Goal: Task Accomplishment & Management: Complete application form

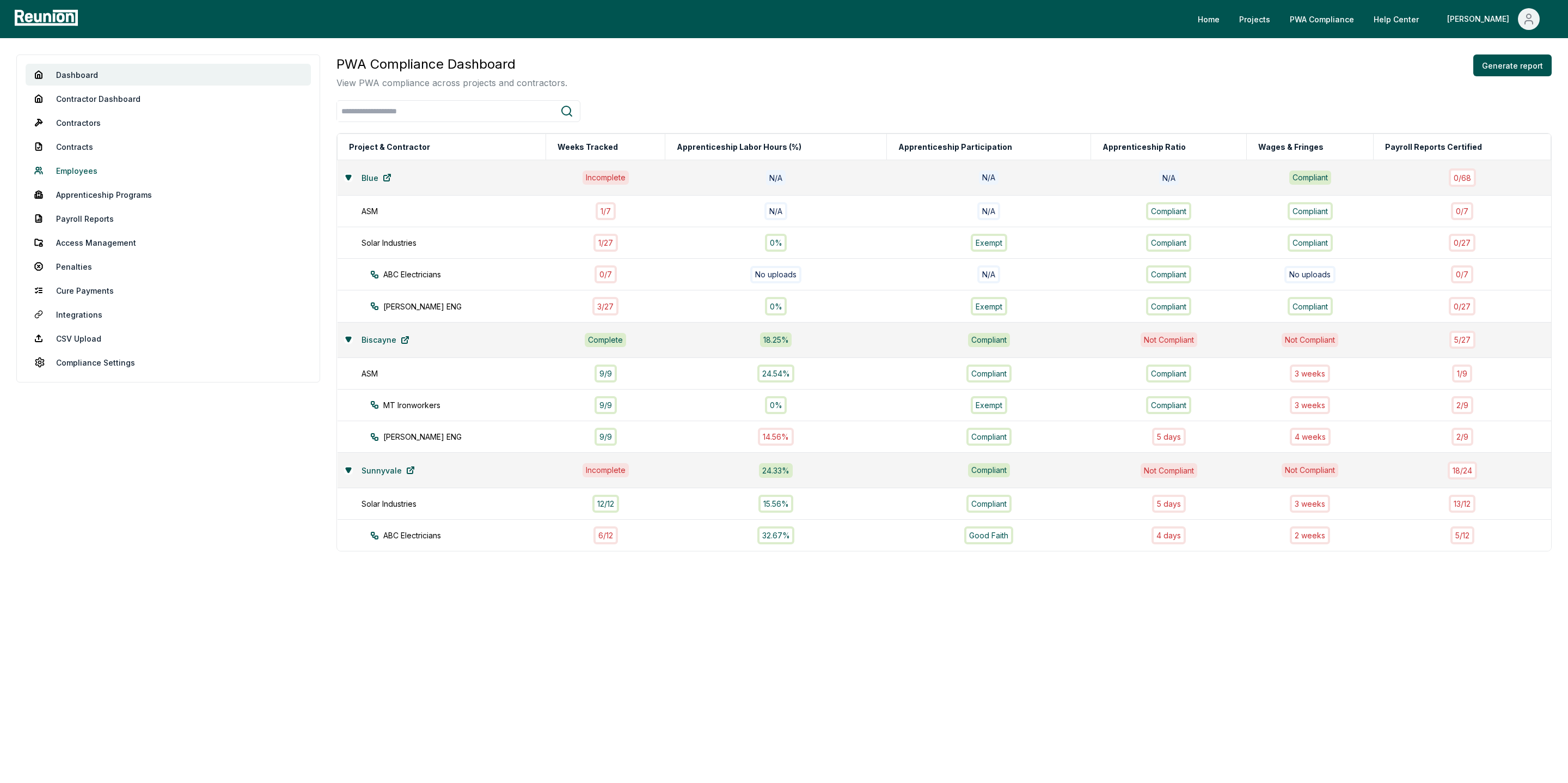
click at [82, 165] on link "Employees" at bounding box center [168, 170] width 286 height 21
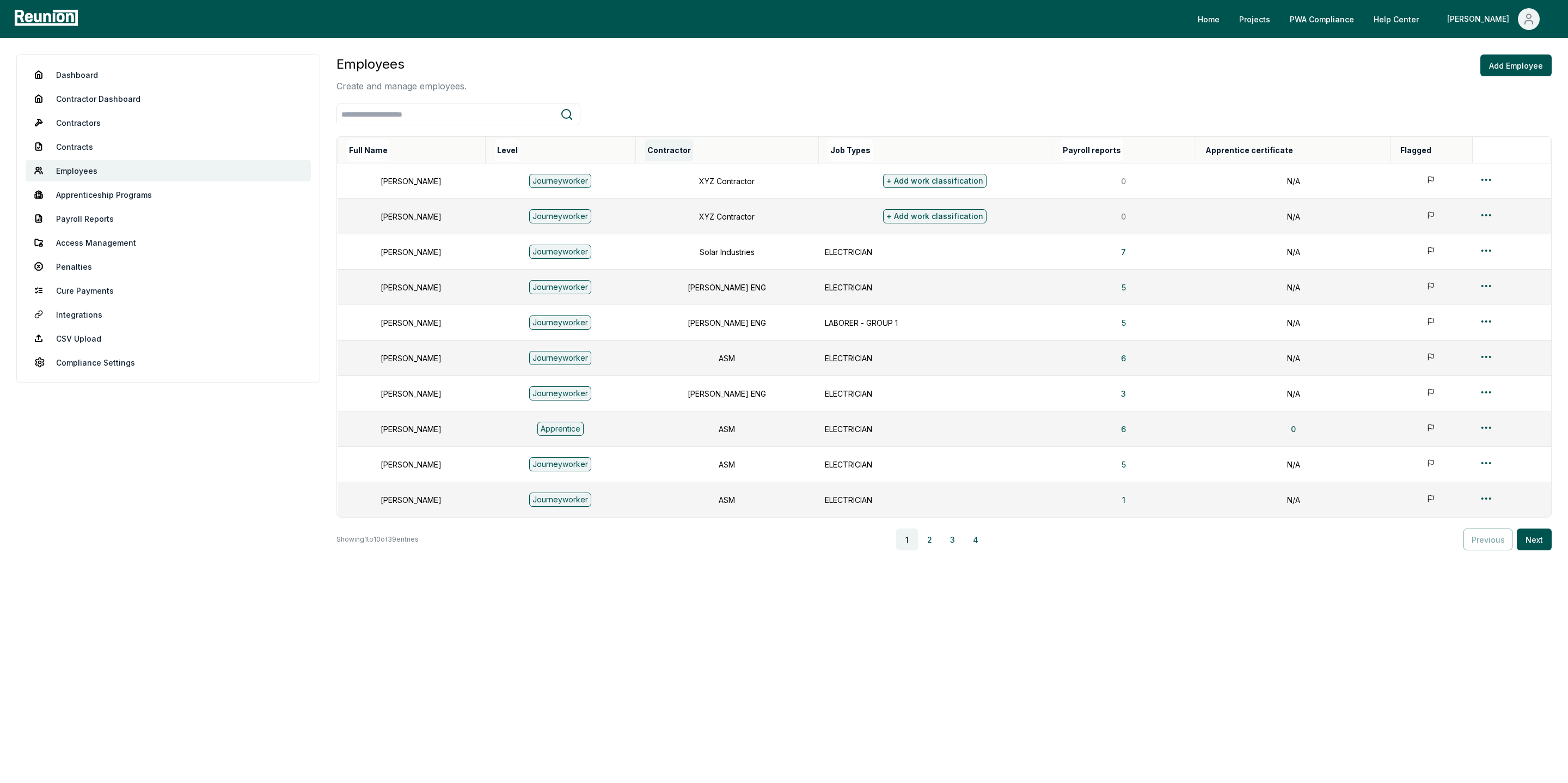
click at [693, 144] on button "Contractor" at bounding box center [669, 150] width 48 height 21
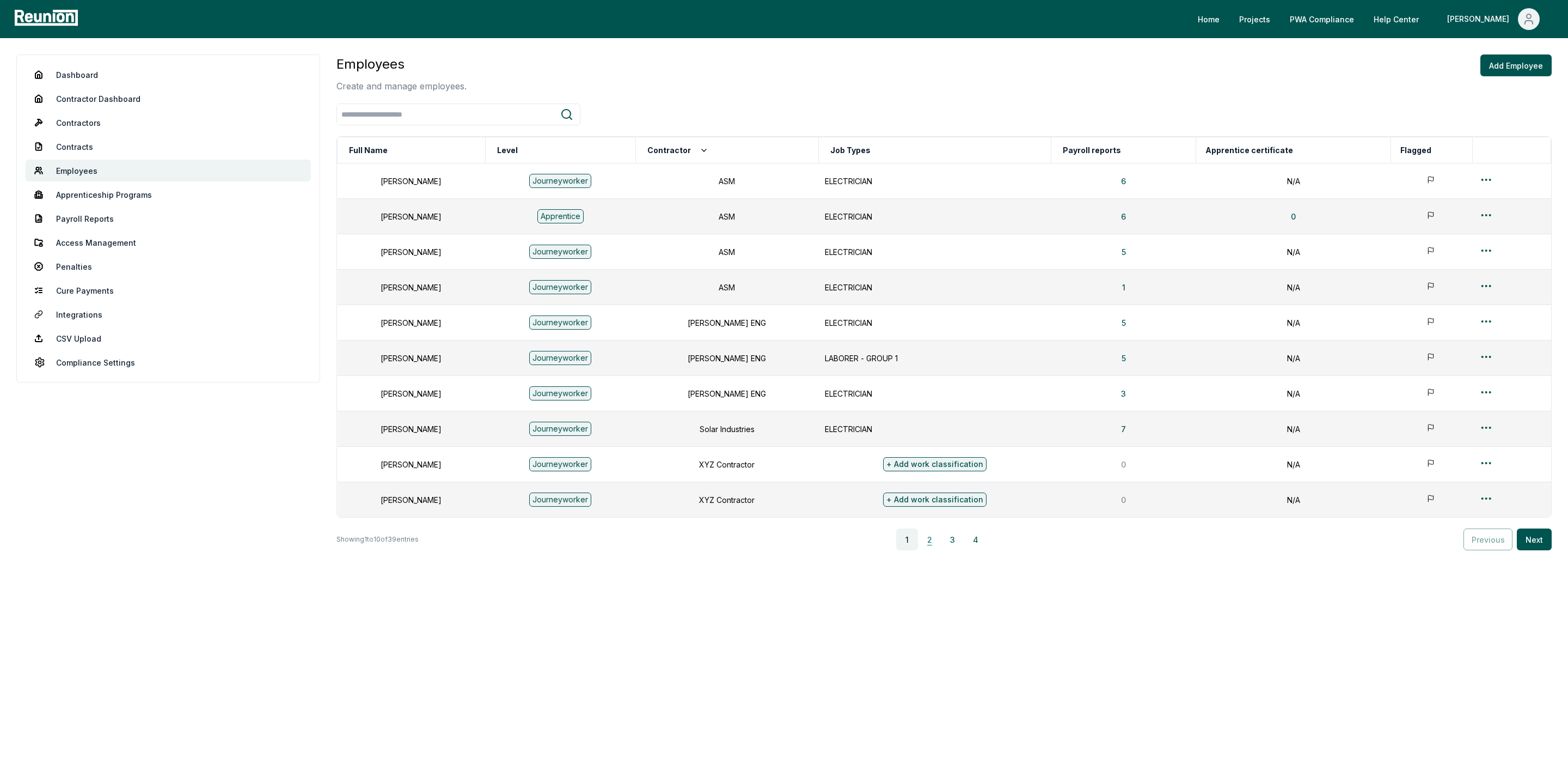
click at [932, 543] on button "2" at bounding box center [929, 539] width 21 height 21
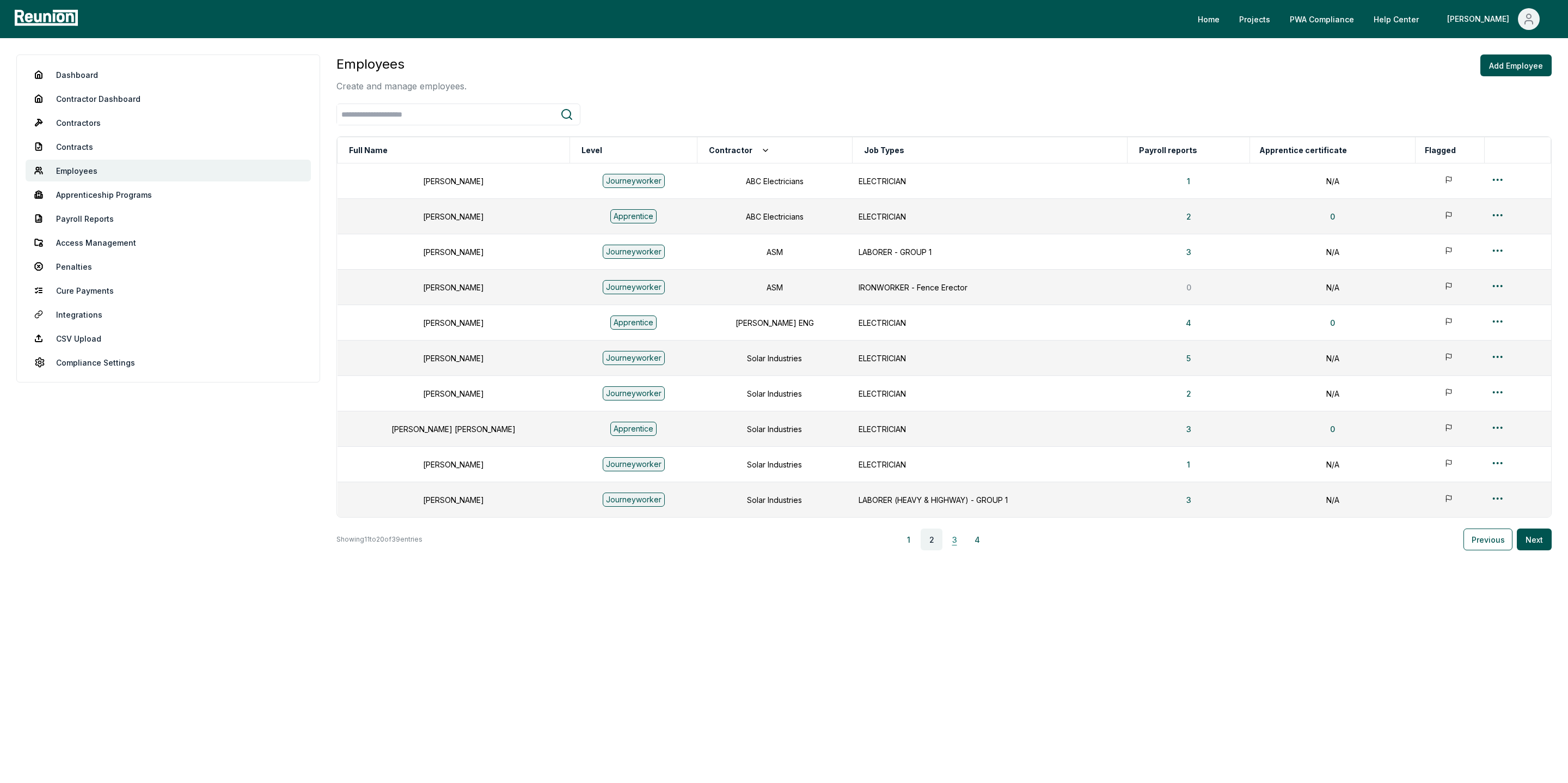
click at [954, 541] on button "3" at bounding box center [954, 539] width 21 height 21
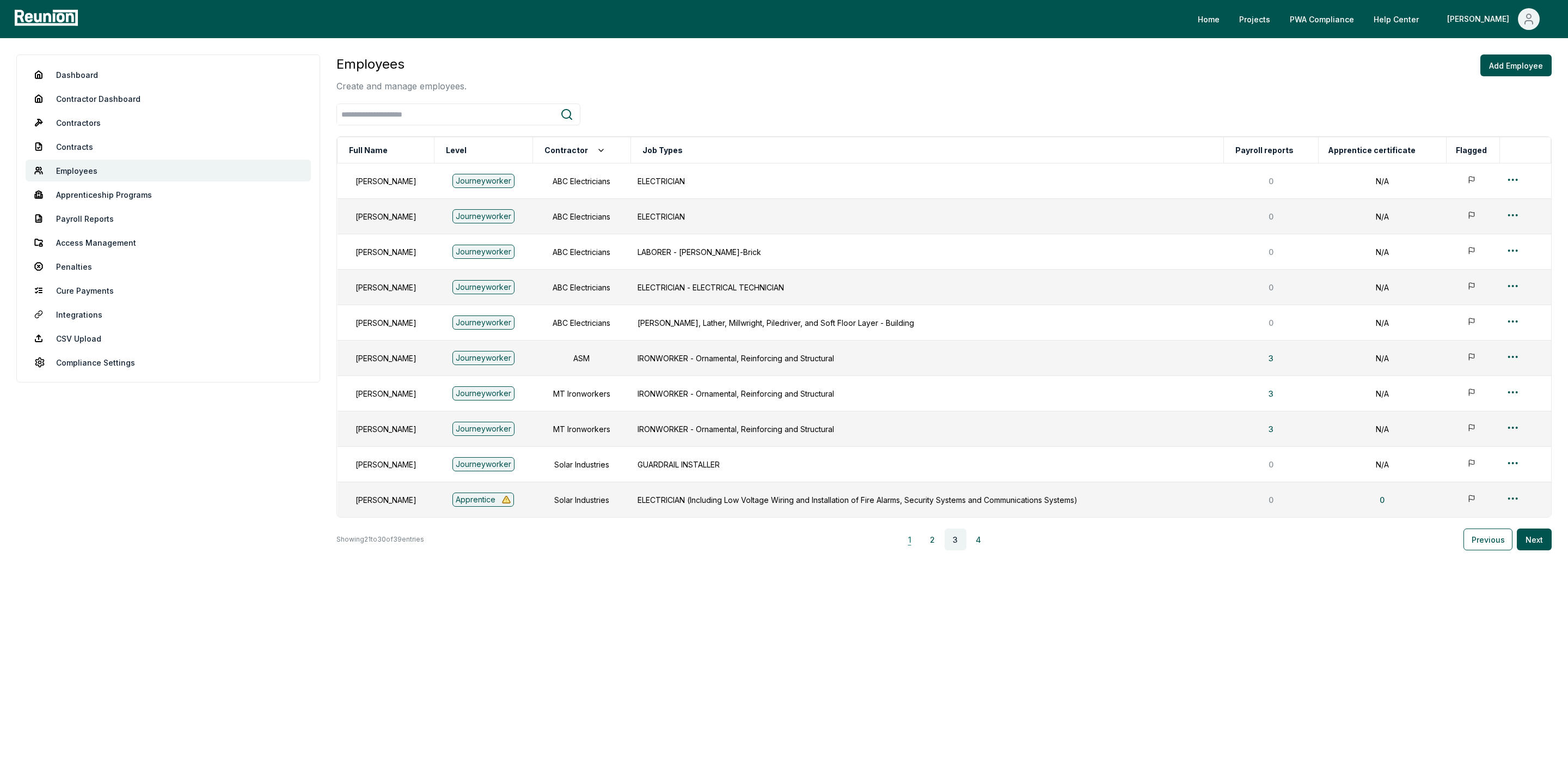
click at [919, 545] on button "1" at bounding box center [909, 539] width 21 height 21
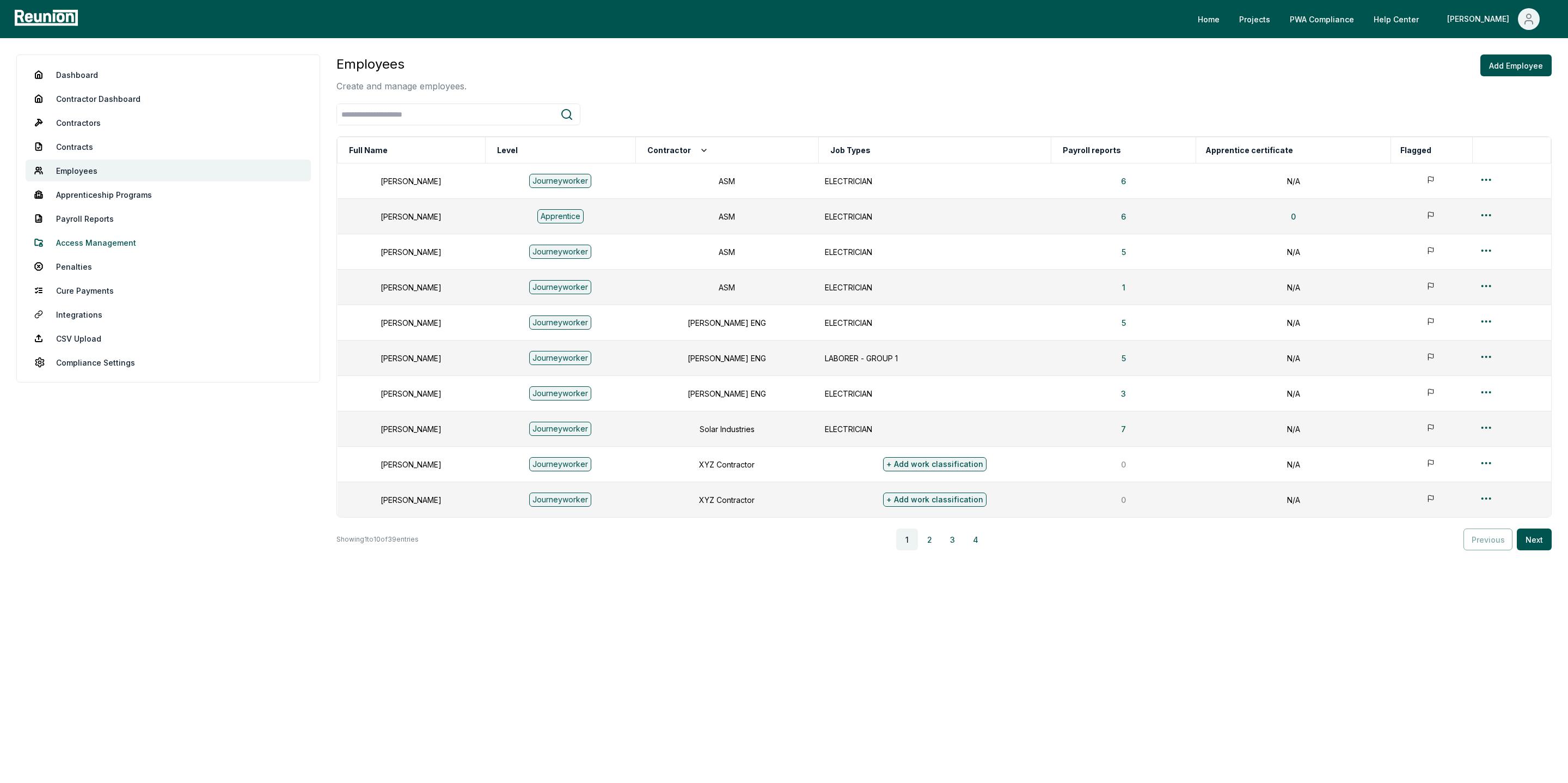
click at [80, 244] on link "Access Management" at bounding box center [168, 242] width 286 height 21
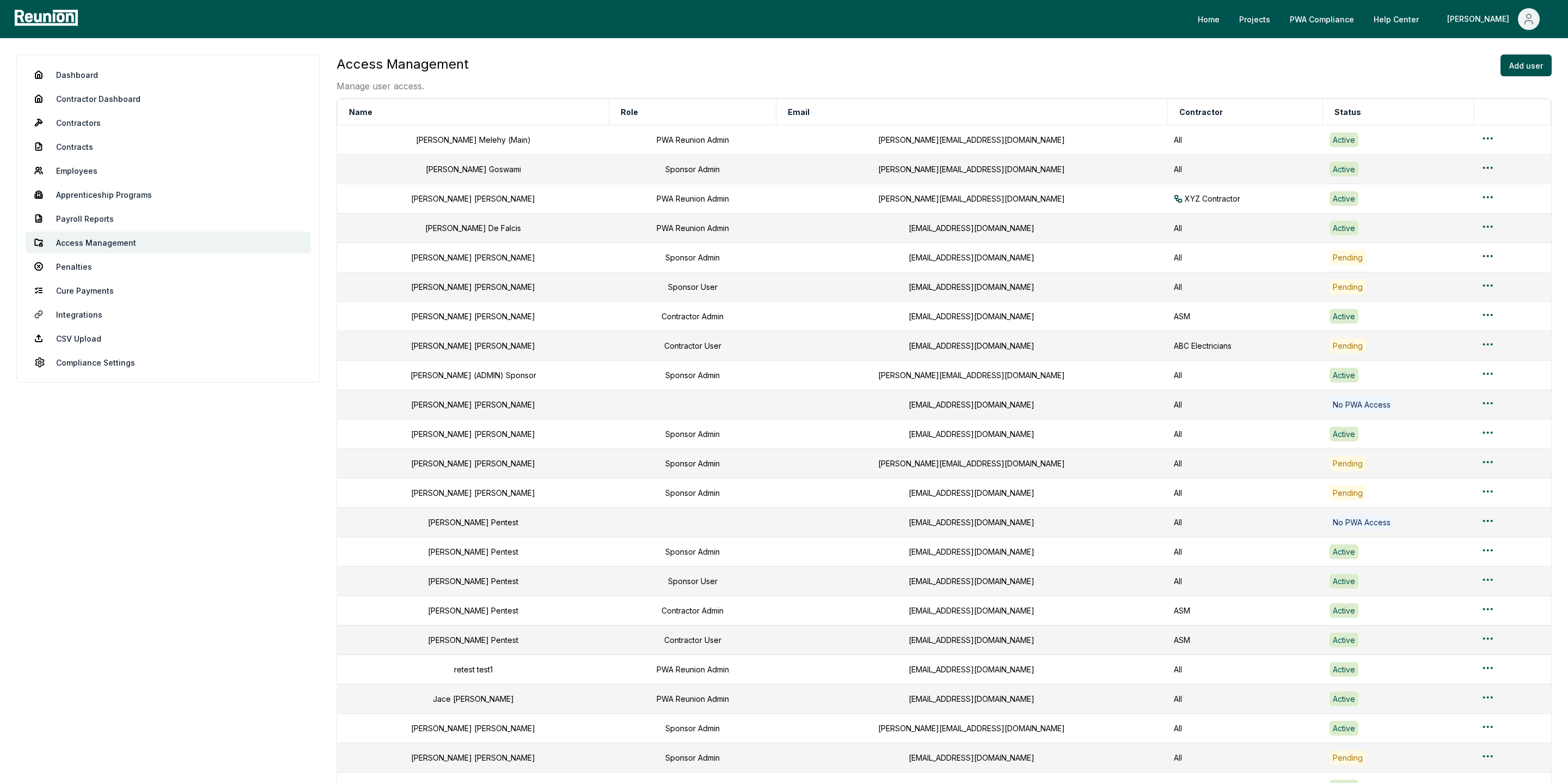
scroll to position [201, 0]
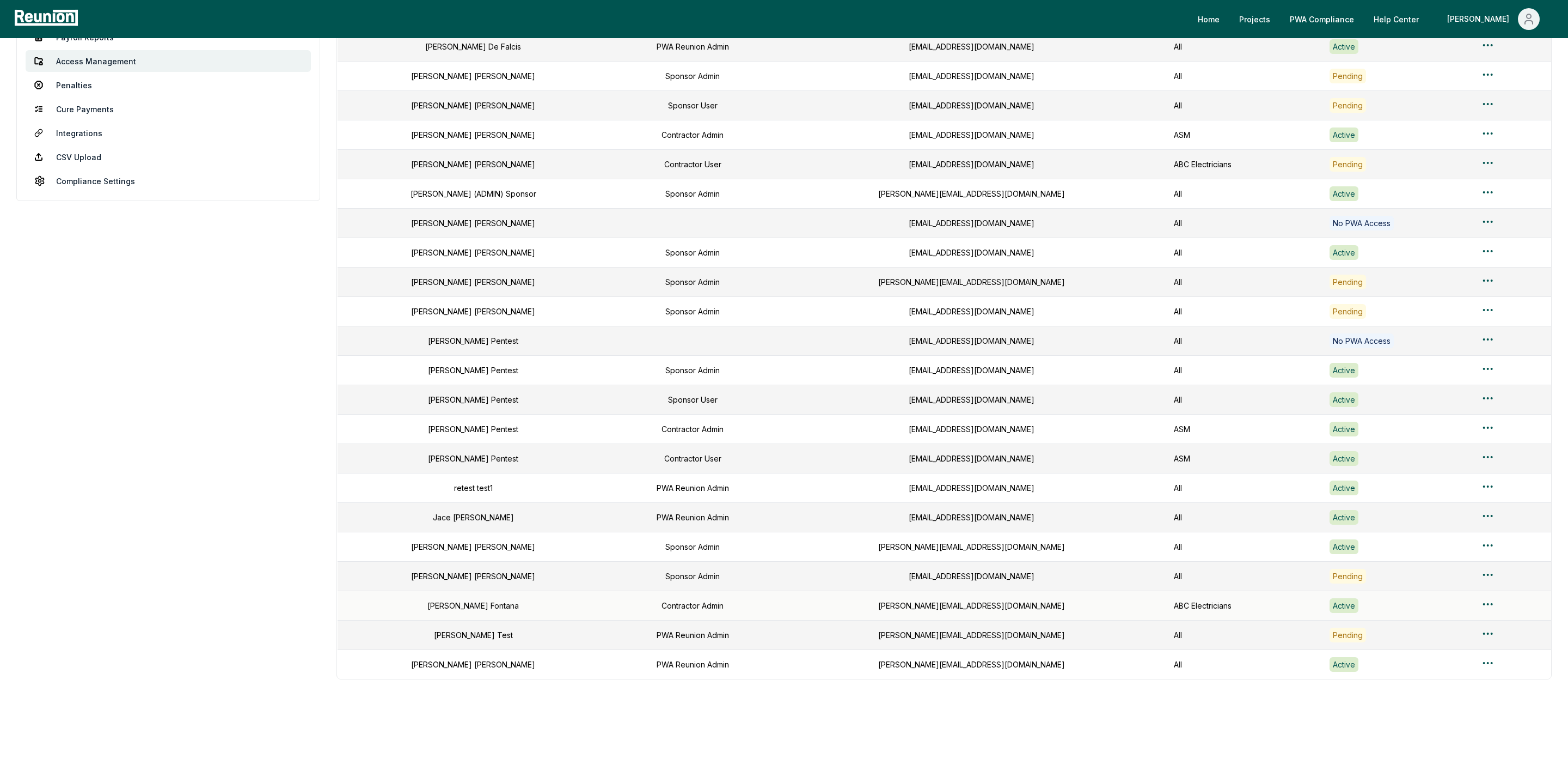
click at [1485, 602] on html "Please visit us on your desktop We're working on making our marketplace mobile-…" at bounding box center [784, 301] width 1568 height 964
click at [1460, 642] on div "Edit user" at bounding box center [1488, 645] width 103 height 18
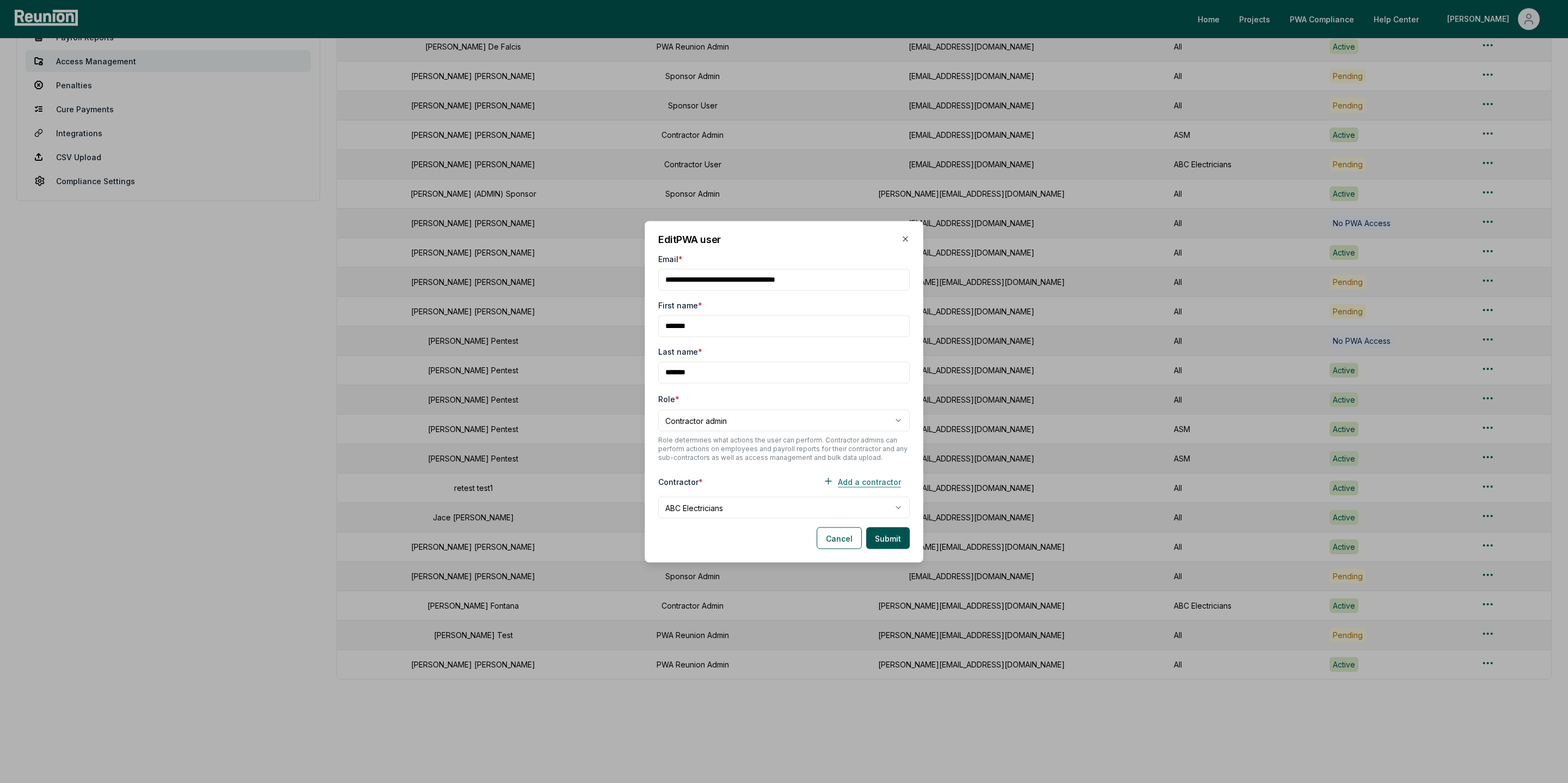
click at [876, 477] on button "Add a contractor" at bounding box center [862, 481] width 95 height 21
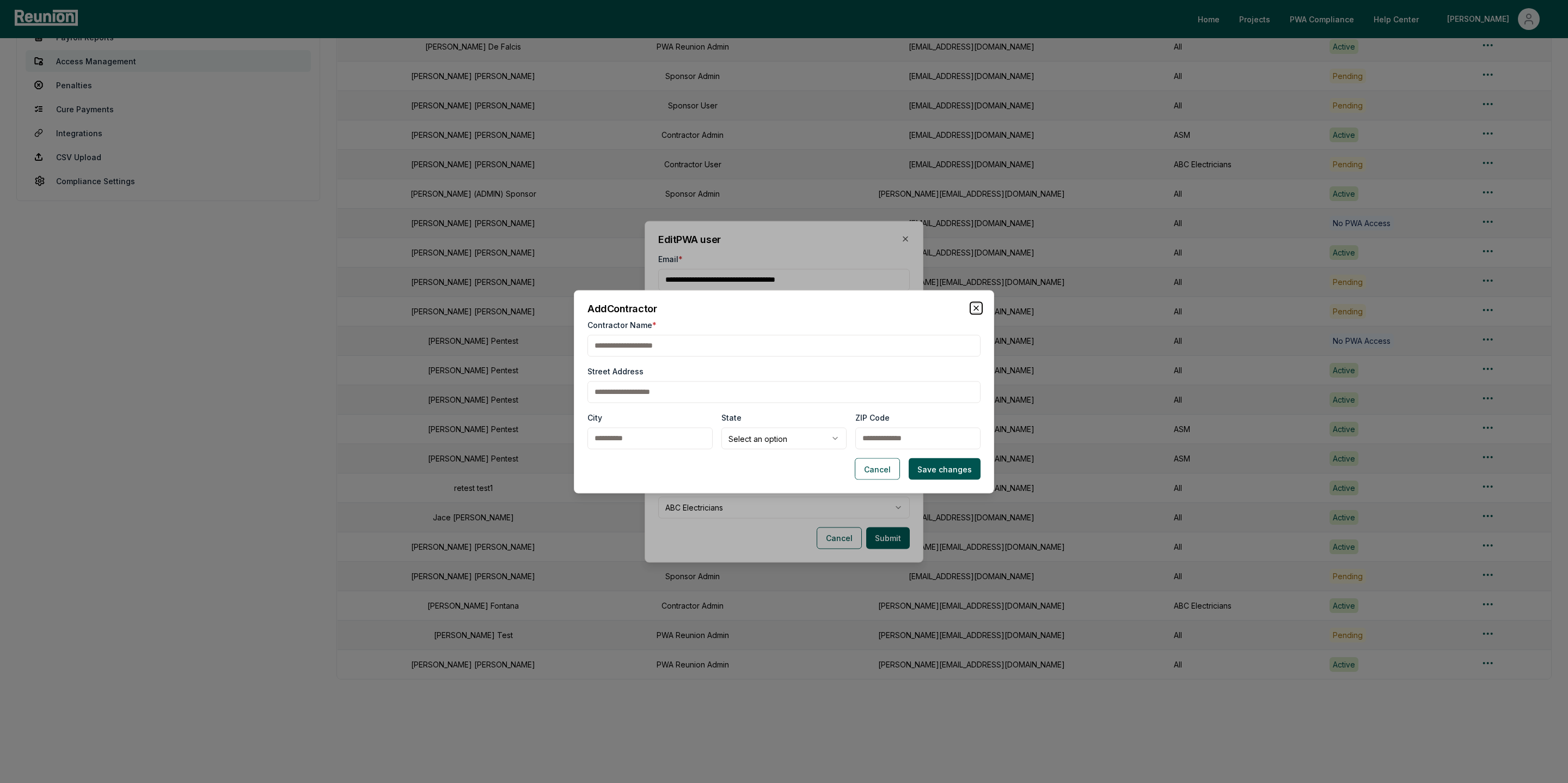
click at [976, 306] on icon "button" at bounding box center [976, 307] width 9 height 9
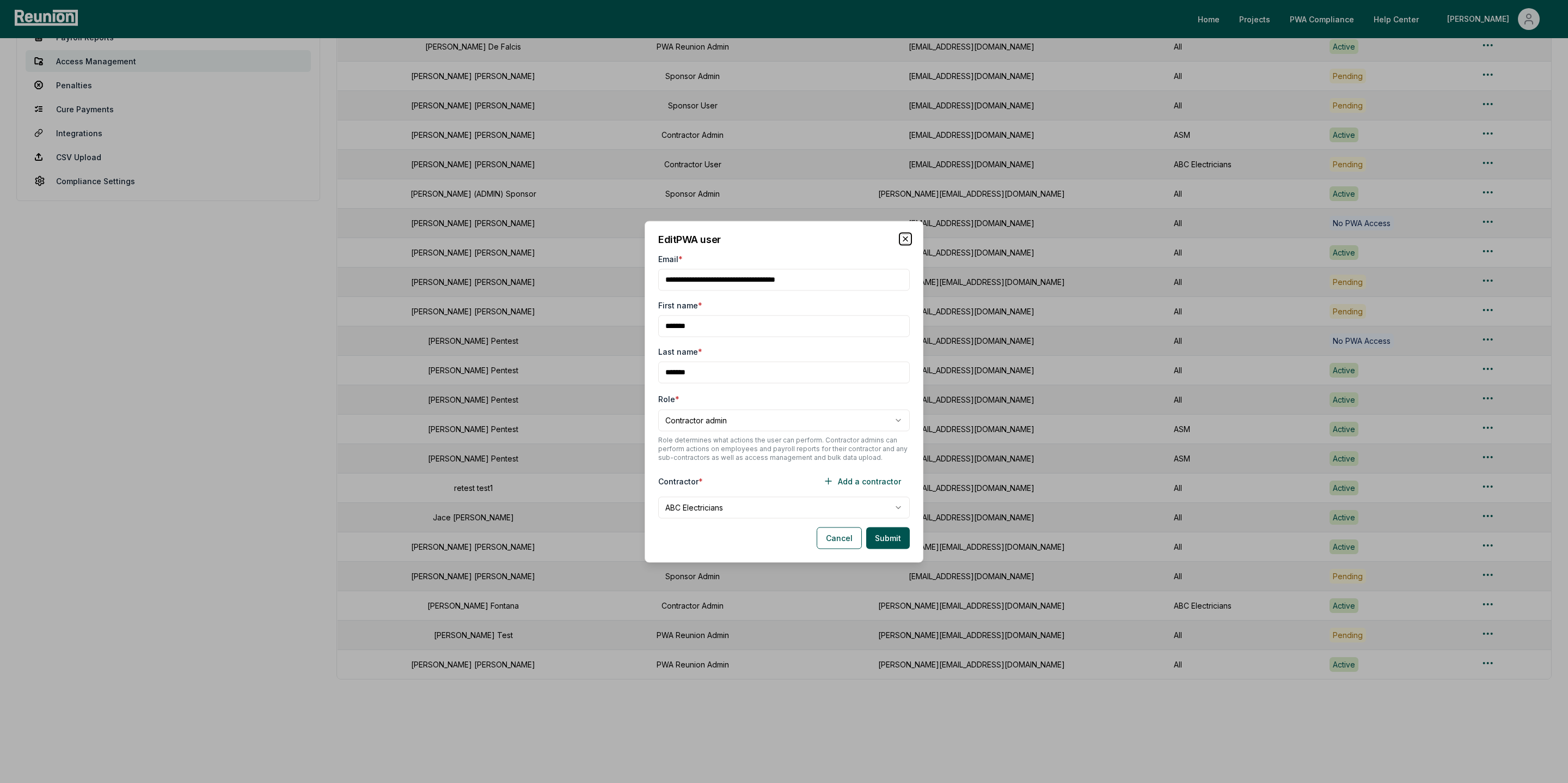
click at [907, 241] on icon "button" at bounding box center [905, 238] width 9 height 9
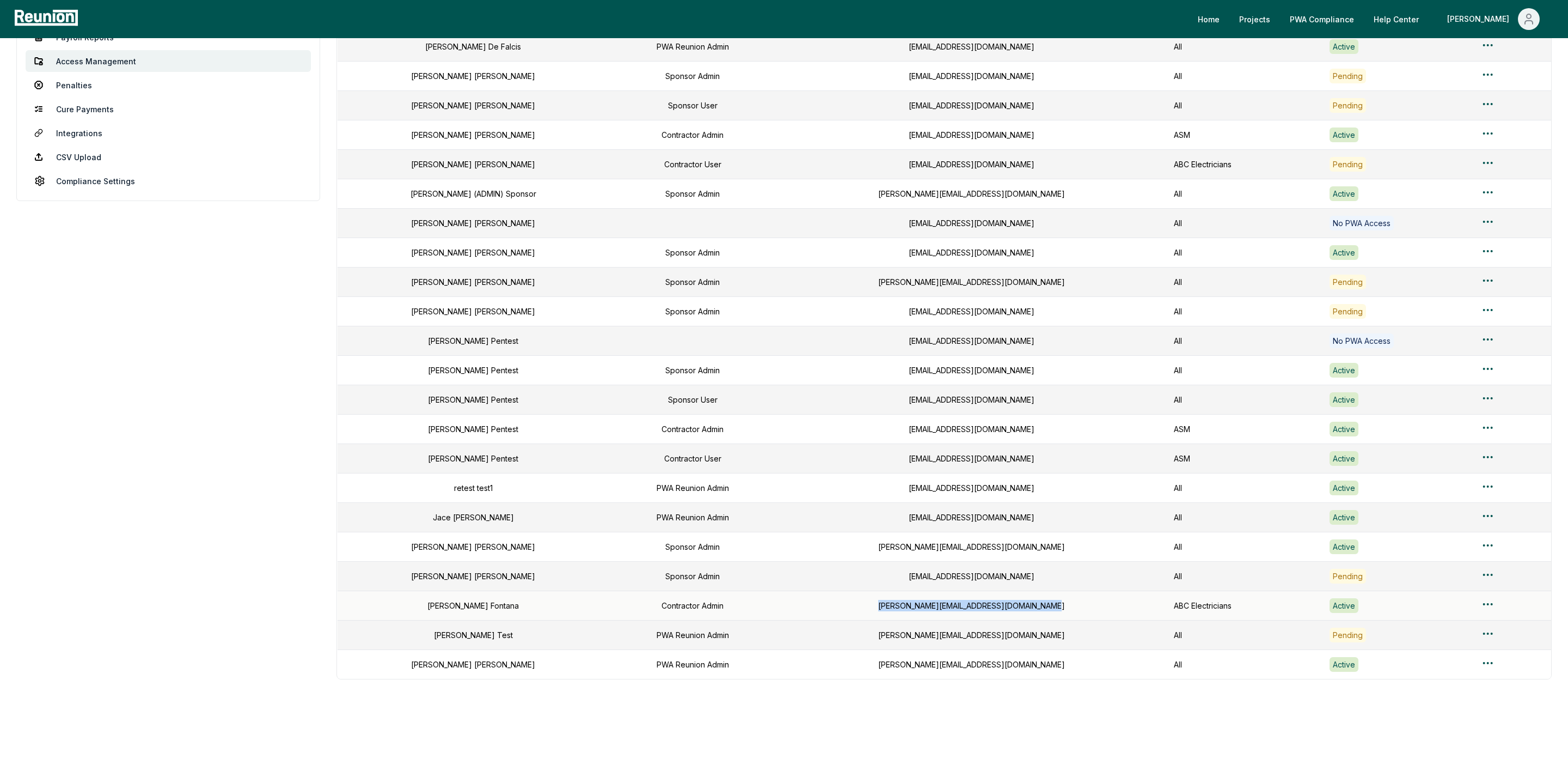
drag, startPoint x: 860, startPoint y: 603, endPoint x: 1038, endPoint y: 605, distance: 178.0
click at [1038, 605] on div "[PERSON_NAME][EMAIL_ADDRESS][DOMAIN_NAME]" at bounding box center [971, 606] width 378 height 11
copy div "[PERSON_NAME][EMAIL_ADDRESS][DOMAIN_NAME]"
click at [1488, 602] on html "Please visit us on your desktop We're working on making our marketplace mobile-…" at bounding box center [784, 301] width 1568 height 964
click at [1461, 644] on div "Edit user" at bounding box center [1488, 645] width 103 height 18
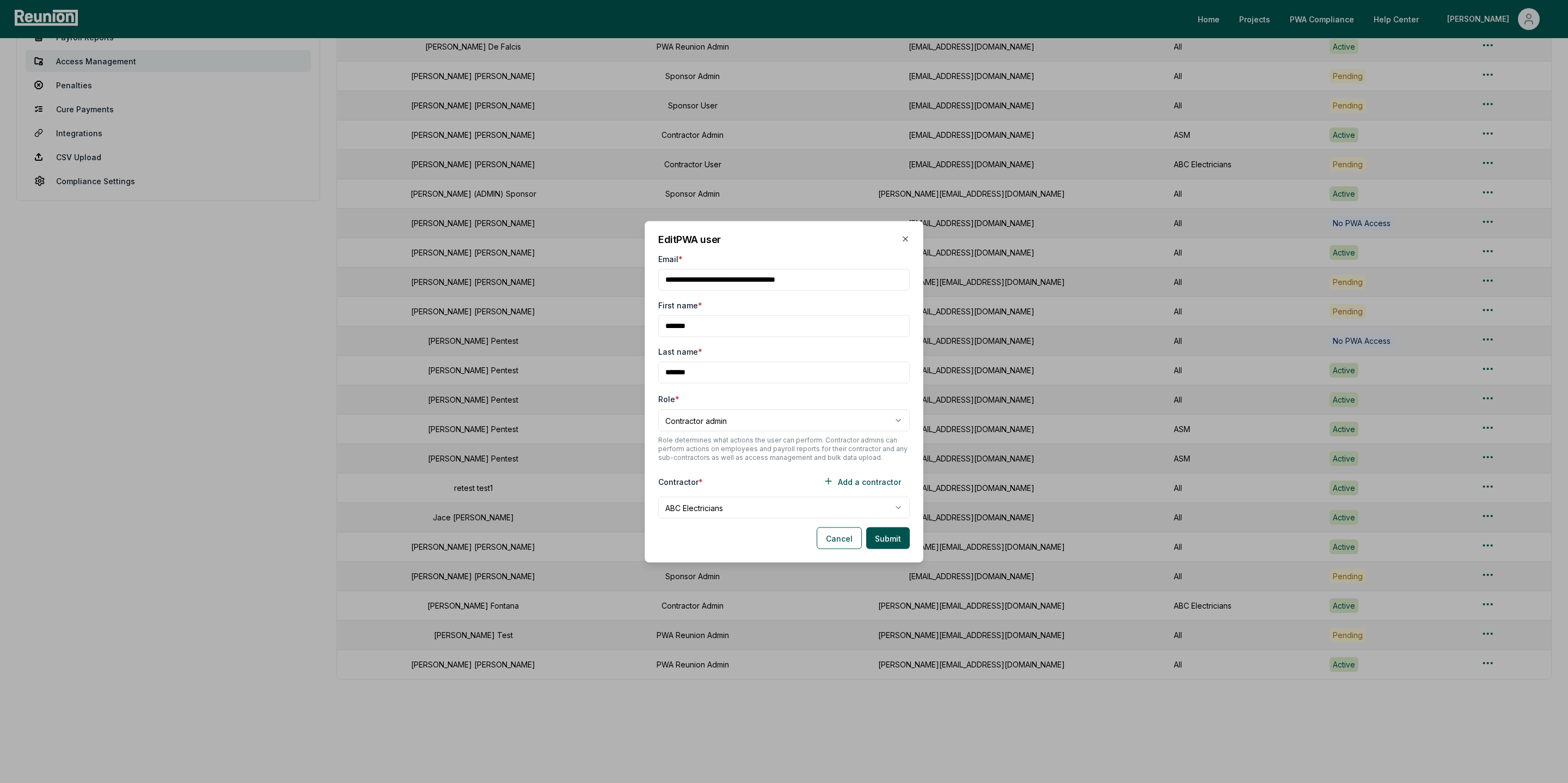
click at [727, 508] on body "Please visit us on your desktop We're working on making our marketplace mobile-…" at bounding box center [784, 301] width 1568 height 964
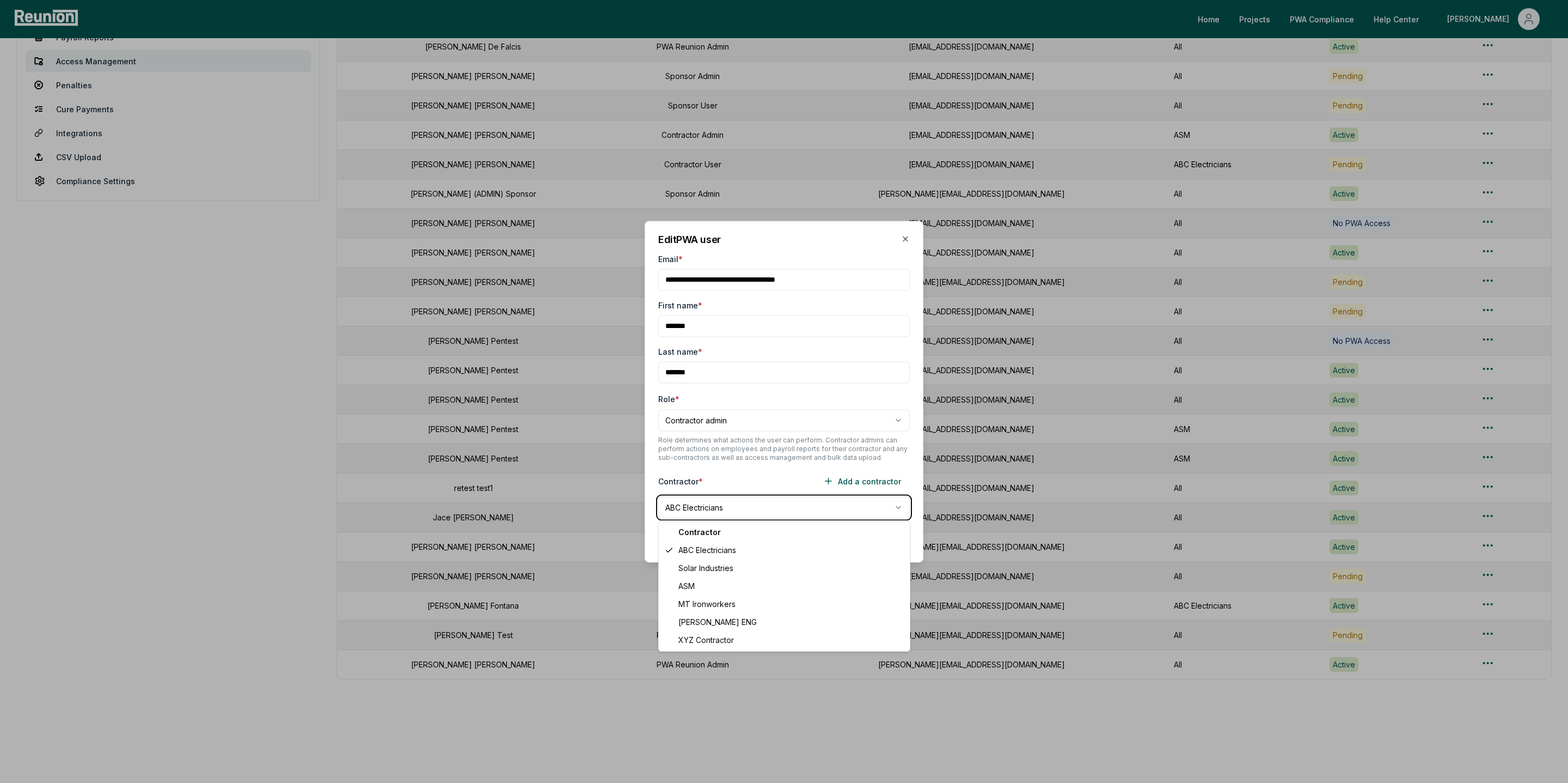
click at [741, 478] on body "Please visit us on your desktop We're working on making our marketplace mobile-…" at bounding box center [784, 301] width 1568 height 964
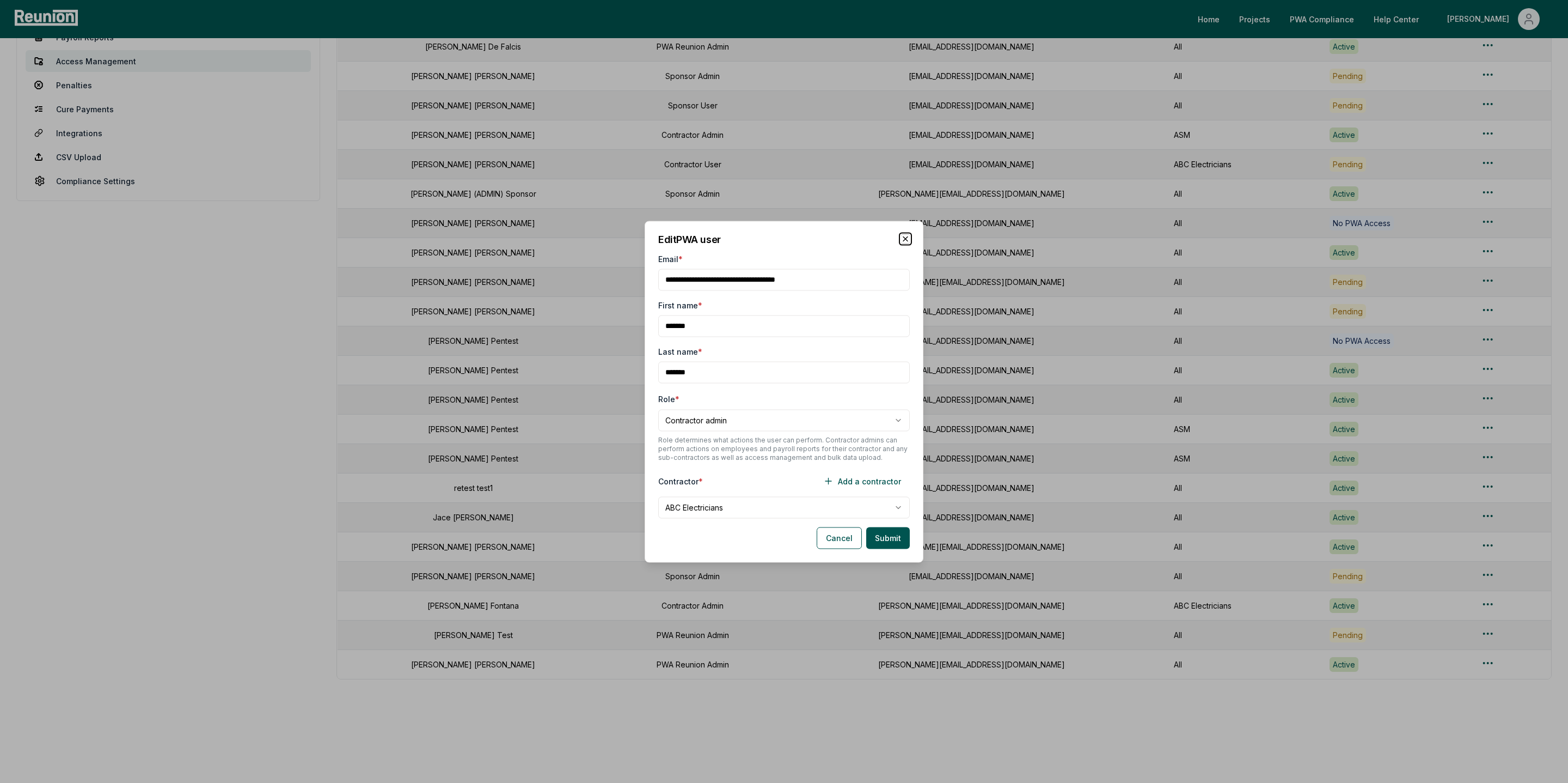
click at [908, 236] on icon "button" at bounding box center [905, 238] width 4 height 4
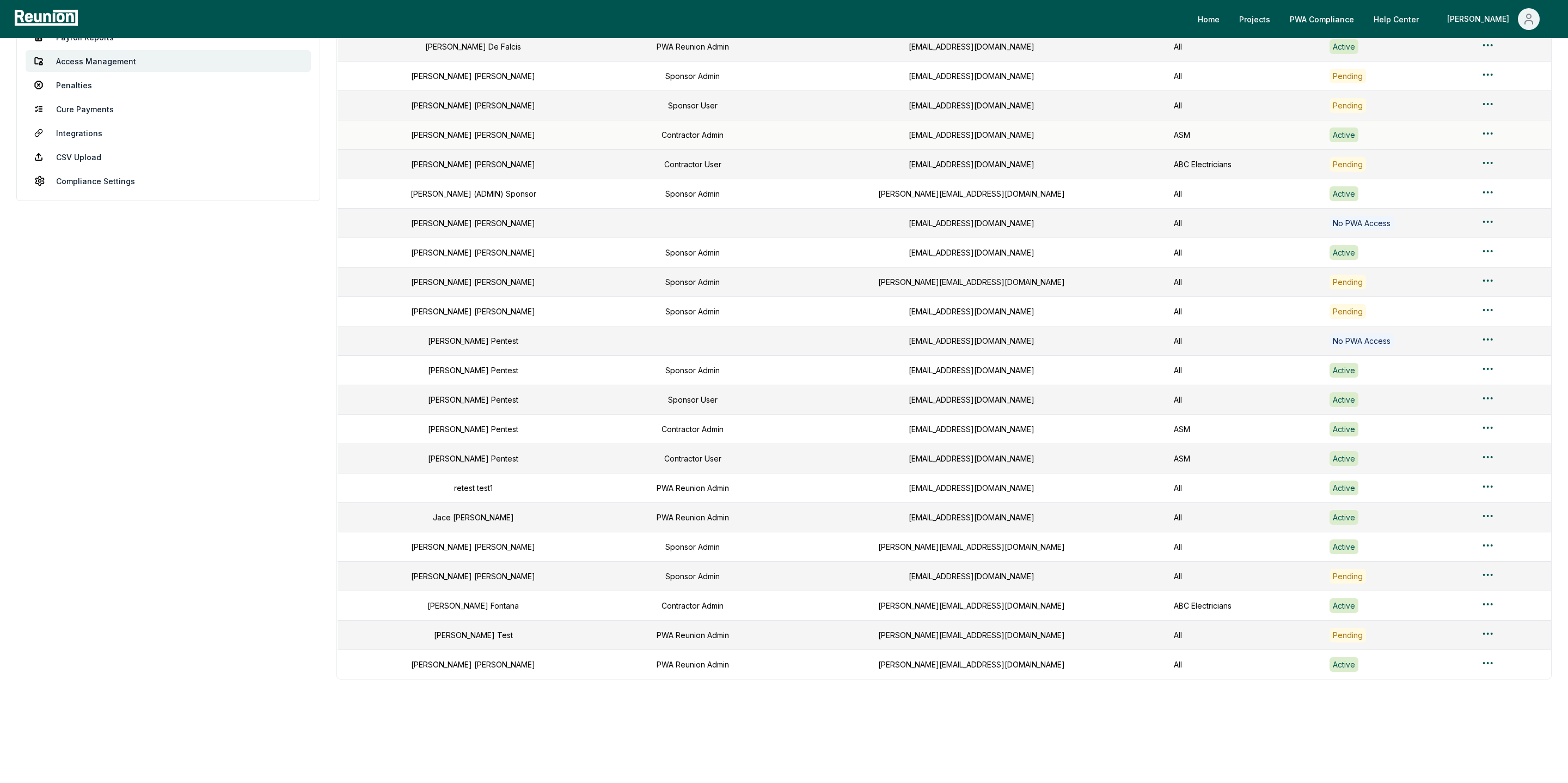
scroll to position [0, 0]
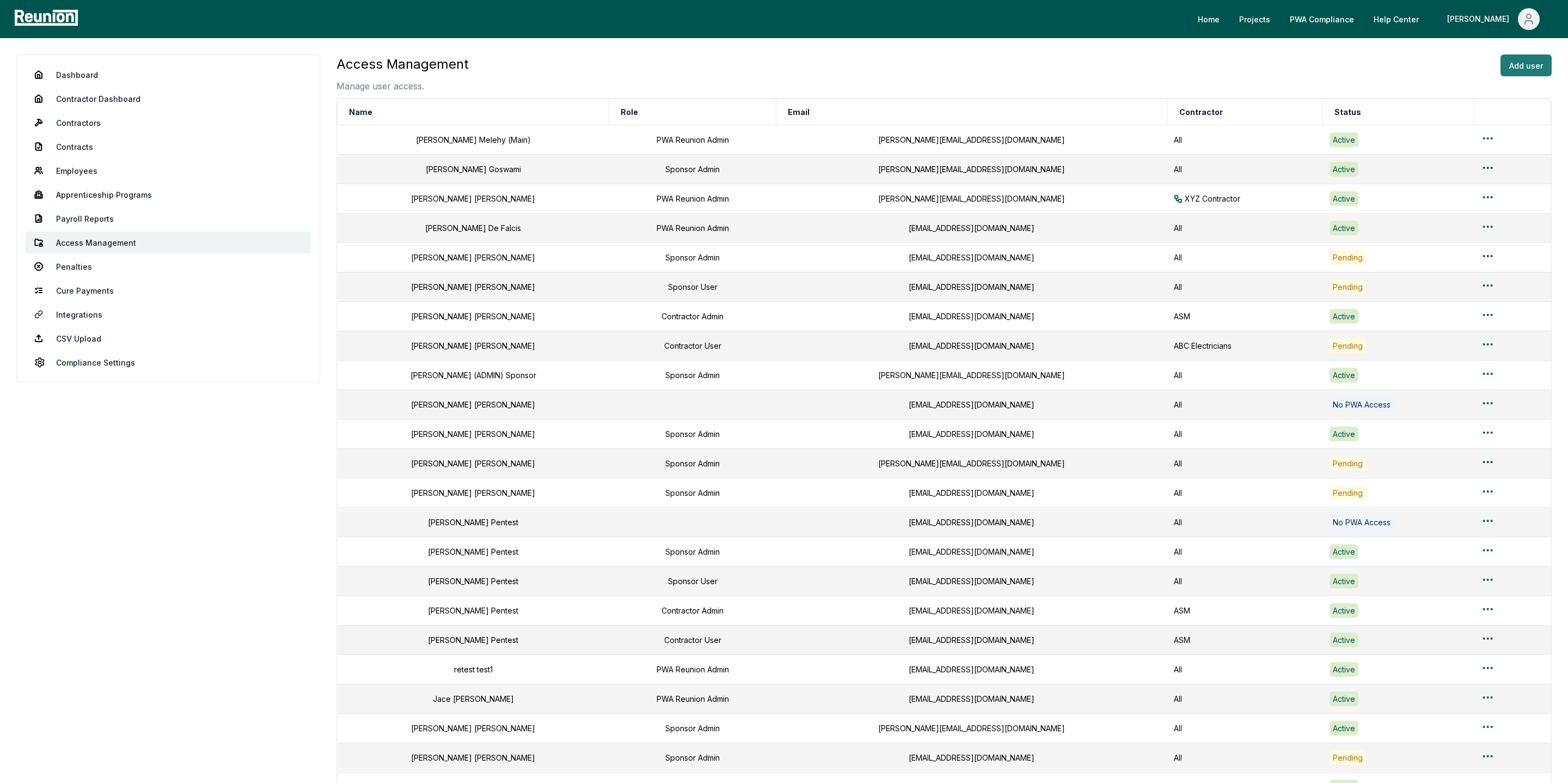
click at [1527, 65] on button "Add user" at bounding box center [1526, 64] width 51 height 21
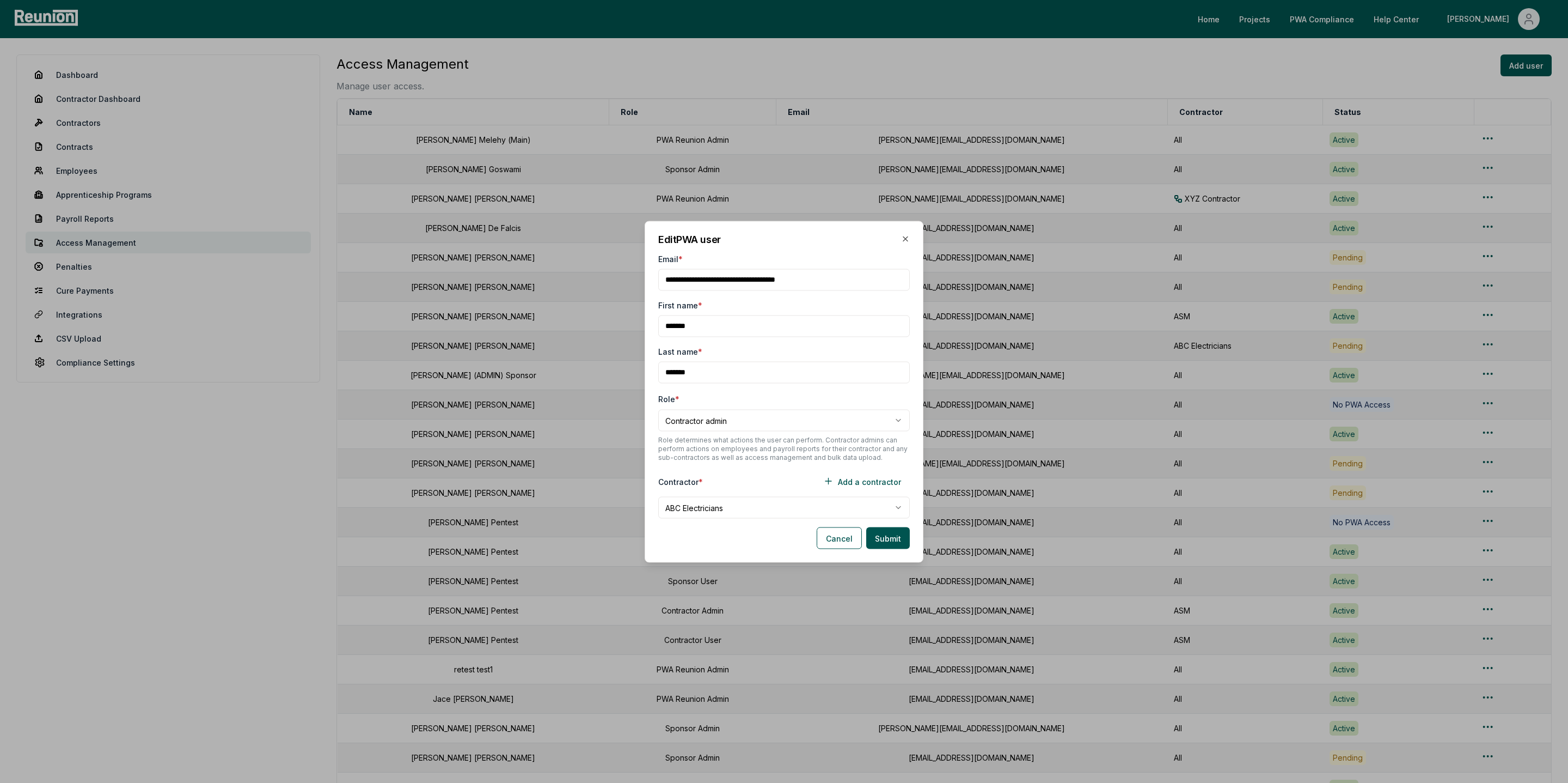
click at [715, 509] on body "Please visit us on your desktop We're working on making our marketplace mobile-…" at bounding box center [784, 482] width 1568 height 964
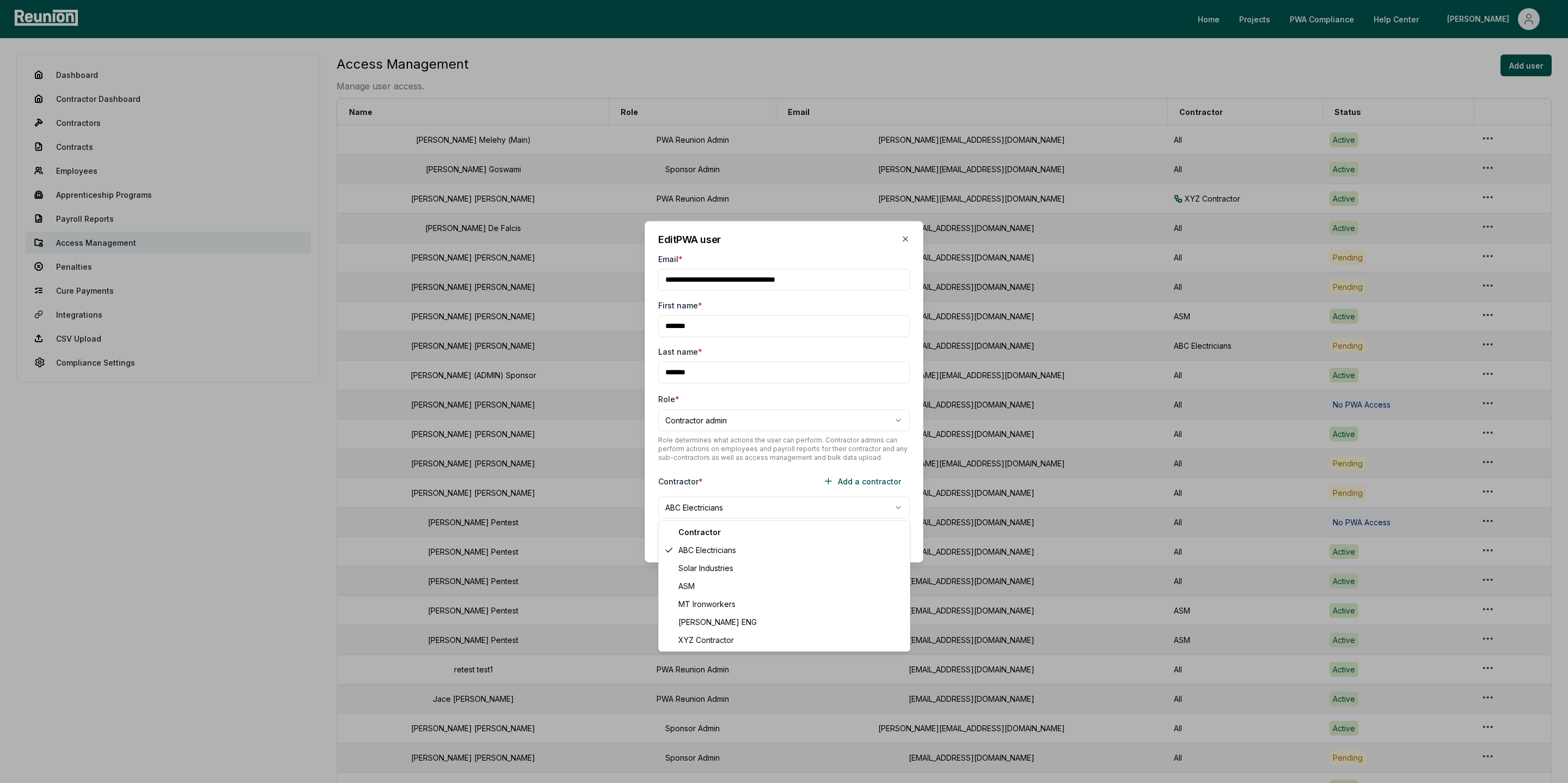
select select "**********"
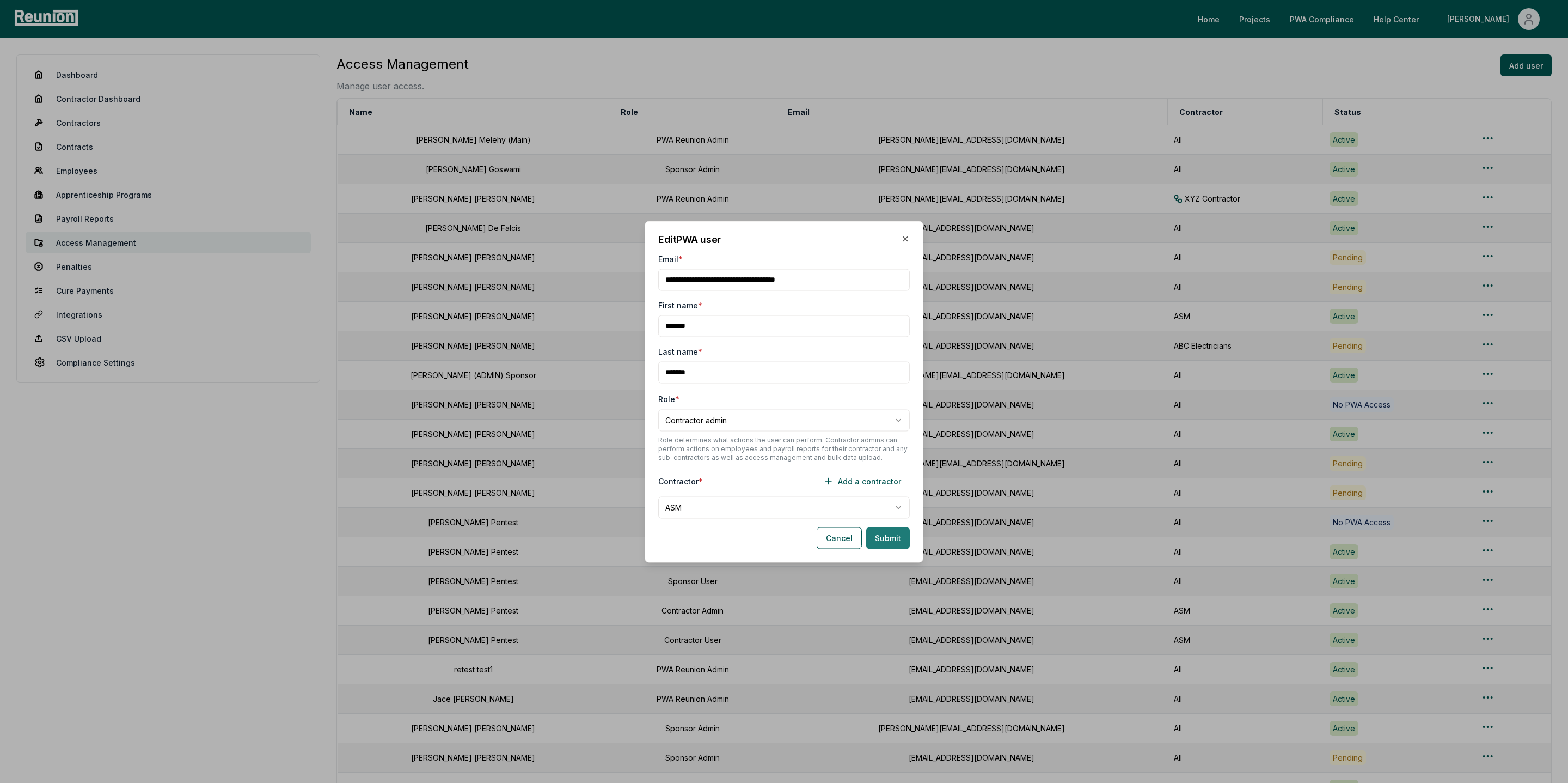
click at [889, 543] on button "Submit" at bounding box center [888, 537] width 44 height 21
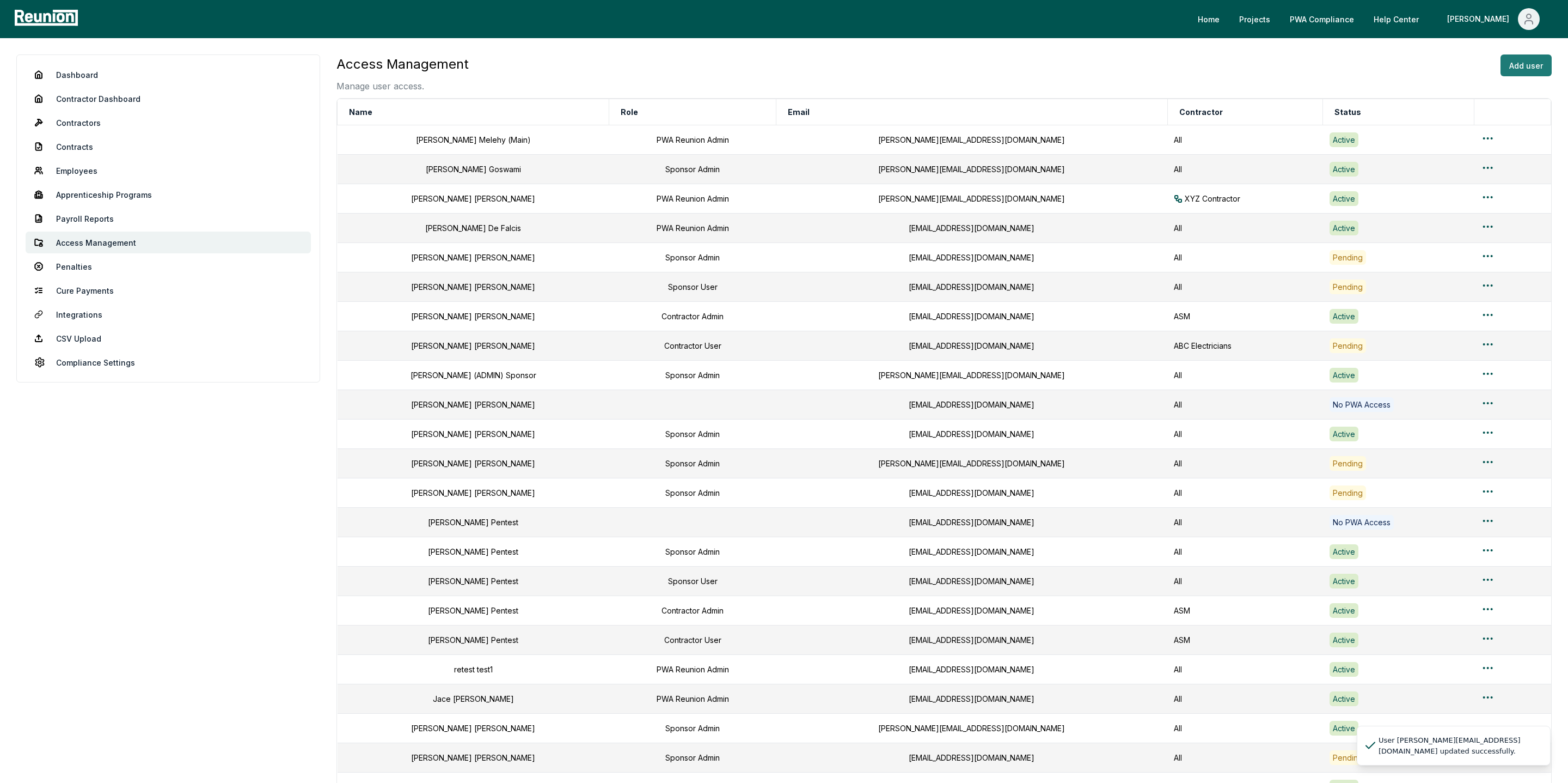
click at [1528, 63] on button "Add user" at bounding box center [1526, 64] width 51 height 21
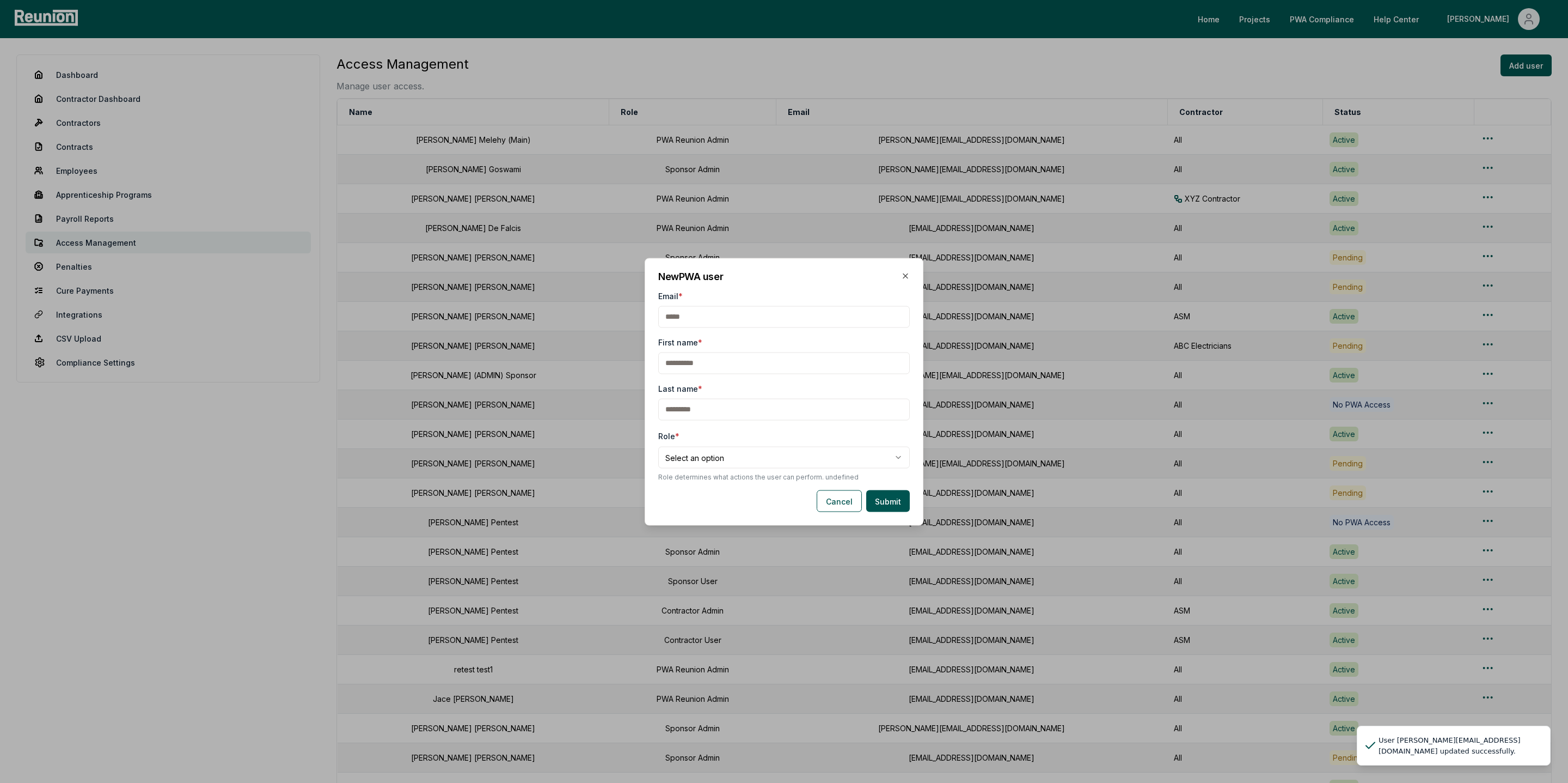
click at [721, 317] on input "Email *" at bounding box center [784, 316] width 251 height 21
click at [905, 279] on icon "button" at bounding box center [905, 275] width 9 height 9
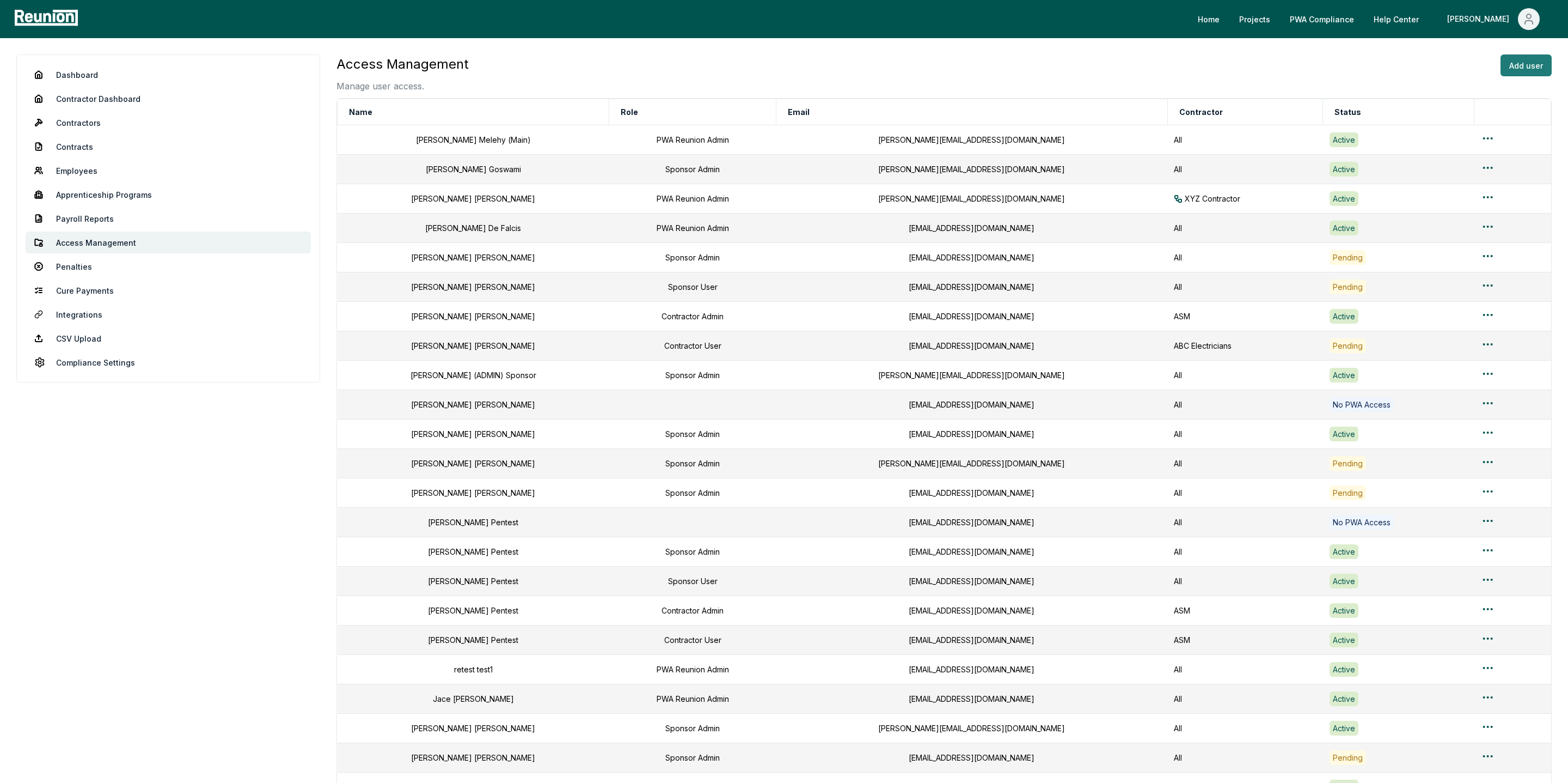
click at [1524, 56] on button "Add user" at bounding box center [1526, 64] width 51 height 21
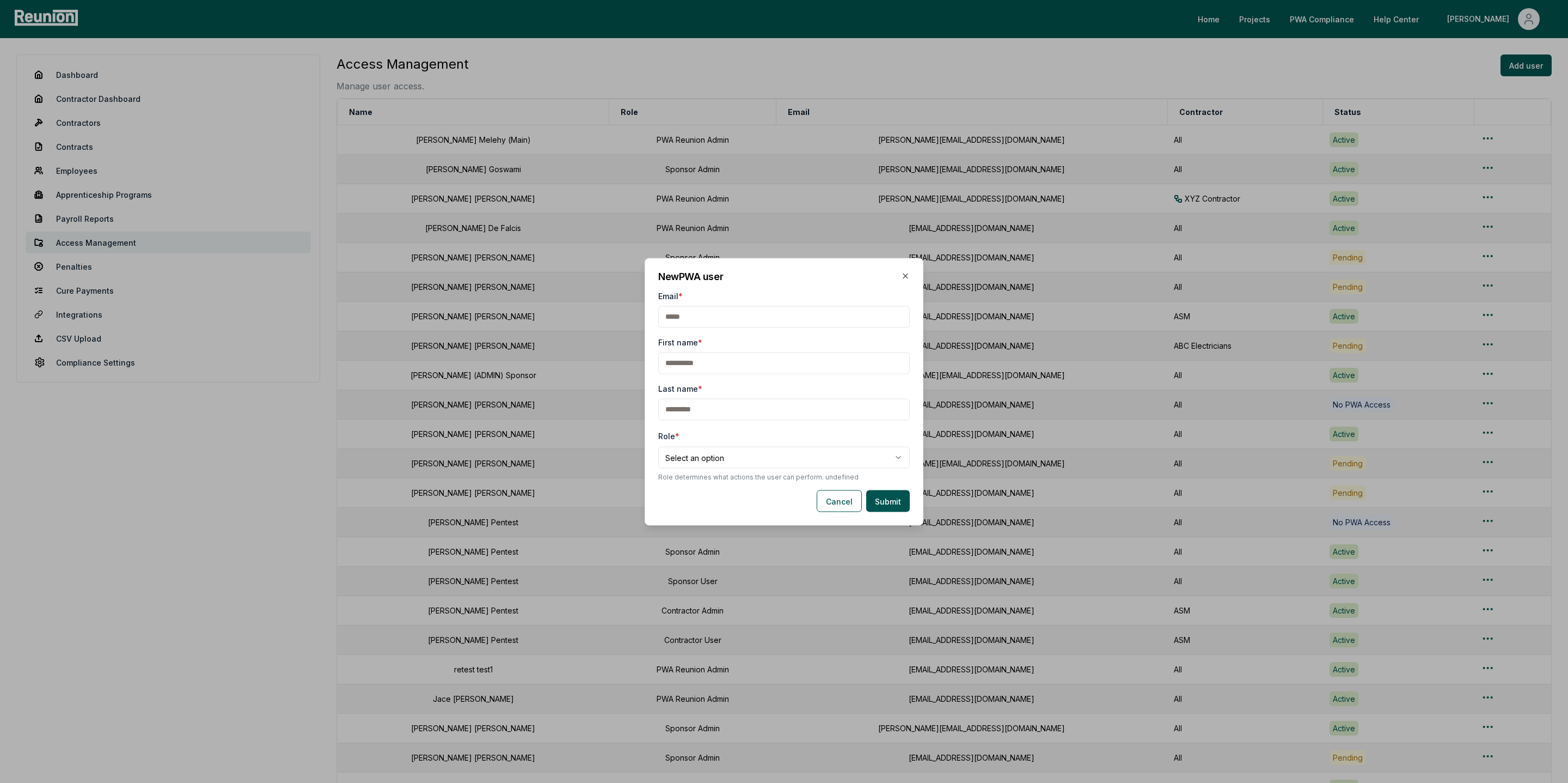
click at [696, 318] on input "Email *" at bounding box center [784, 316] width 251 height 21
type input "**********"
click at [710, 364] on input "First name *" at bounding box center [784, 362] width 251 height 21
type input "*"
type input "*******"
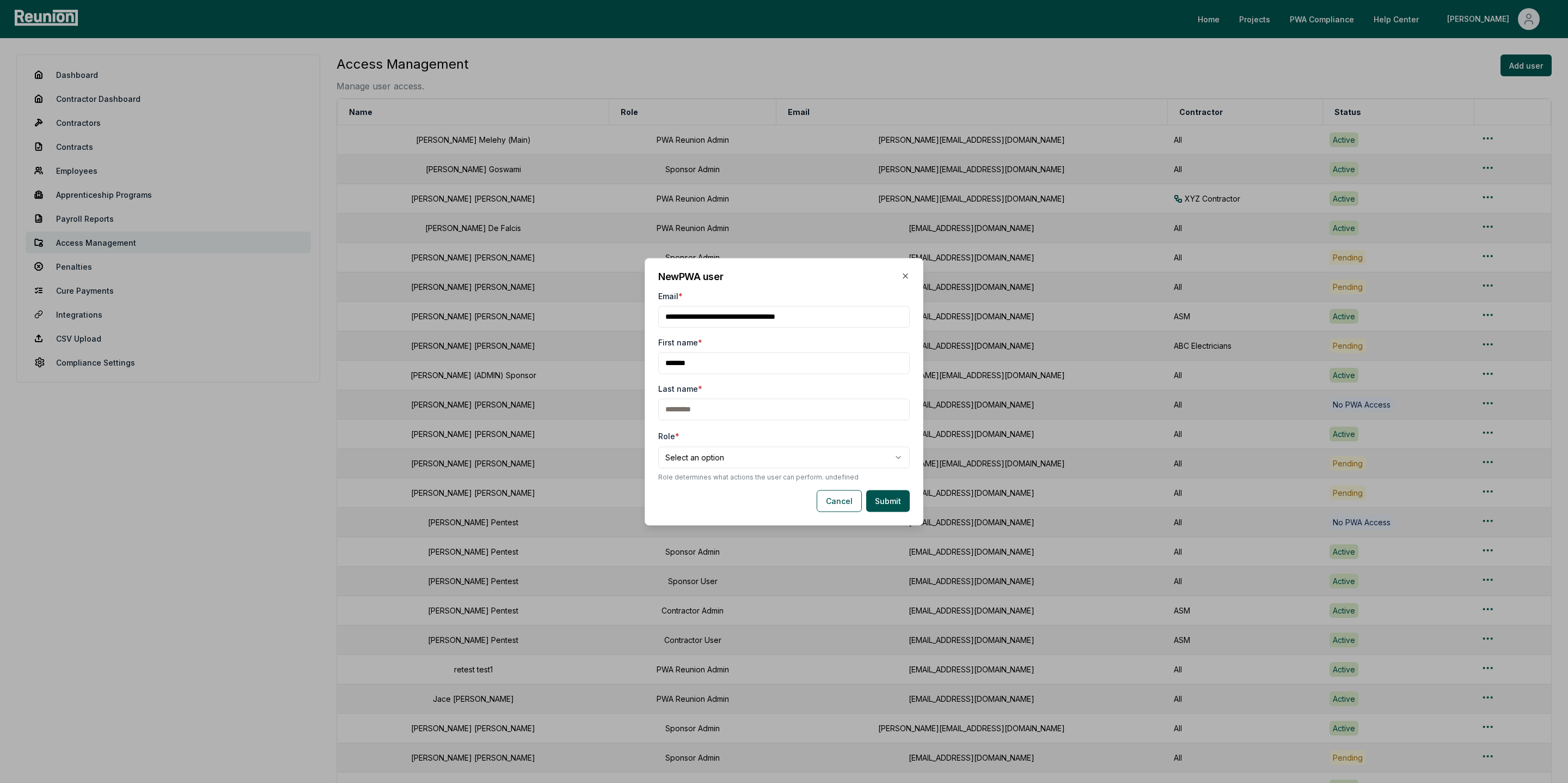
click at [709, 415] on input "Last name *" at bounding box center [784, 408] width 251 height 21
type input "*******"
click at [714, 467] on body "Please visit us on your desktop We're working on making our marketplace mobile-…" at bounding box center [784, 482] width 1568 height 964
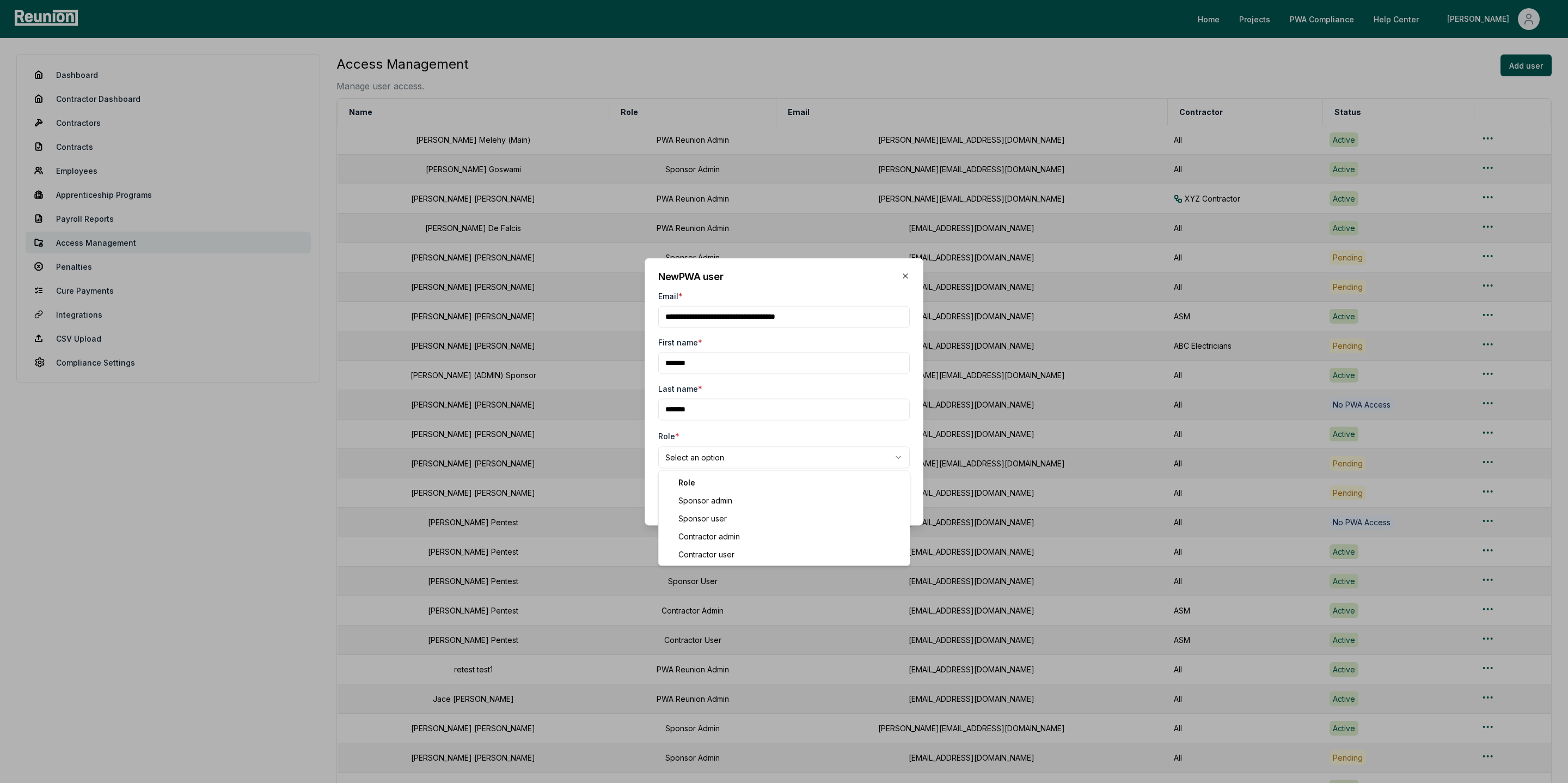
select select "**********"
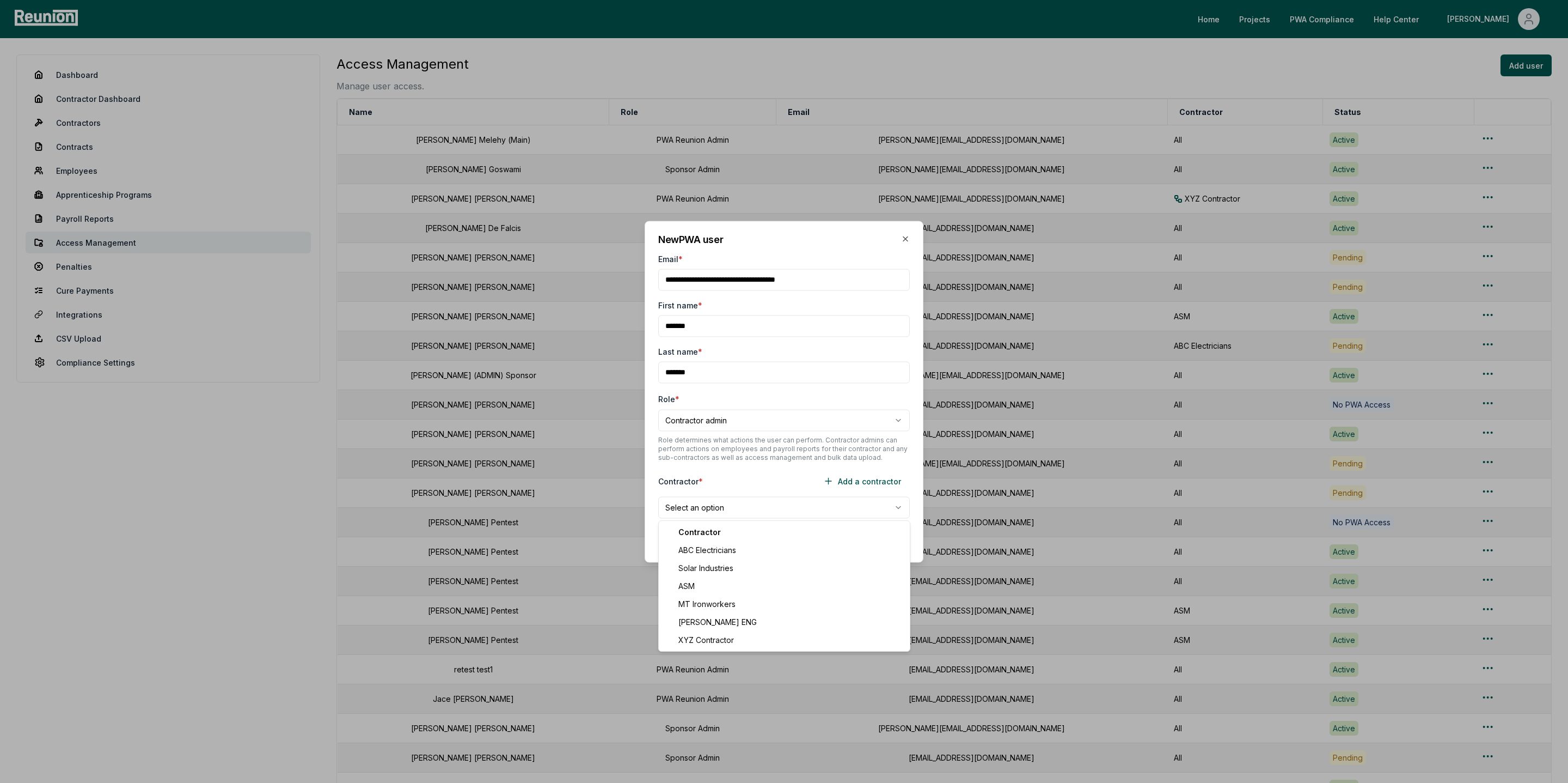
click at [712, 513] on body "Please visit us on your desktop We're working on making our marketplace mobile-…" at bounding box center [784, 482] width 1568 height 964
select select "**********"
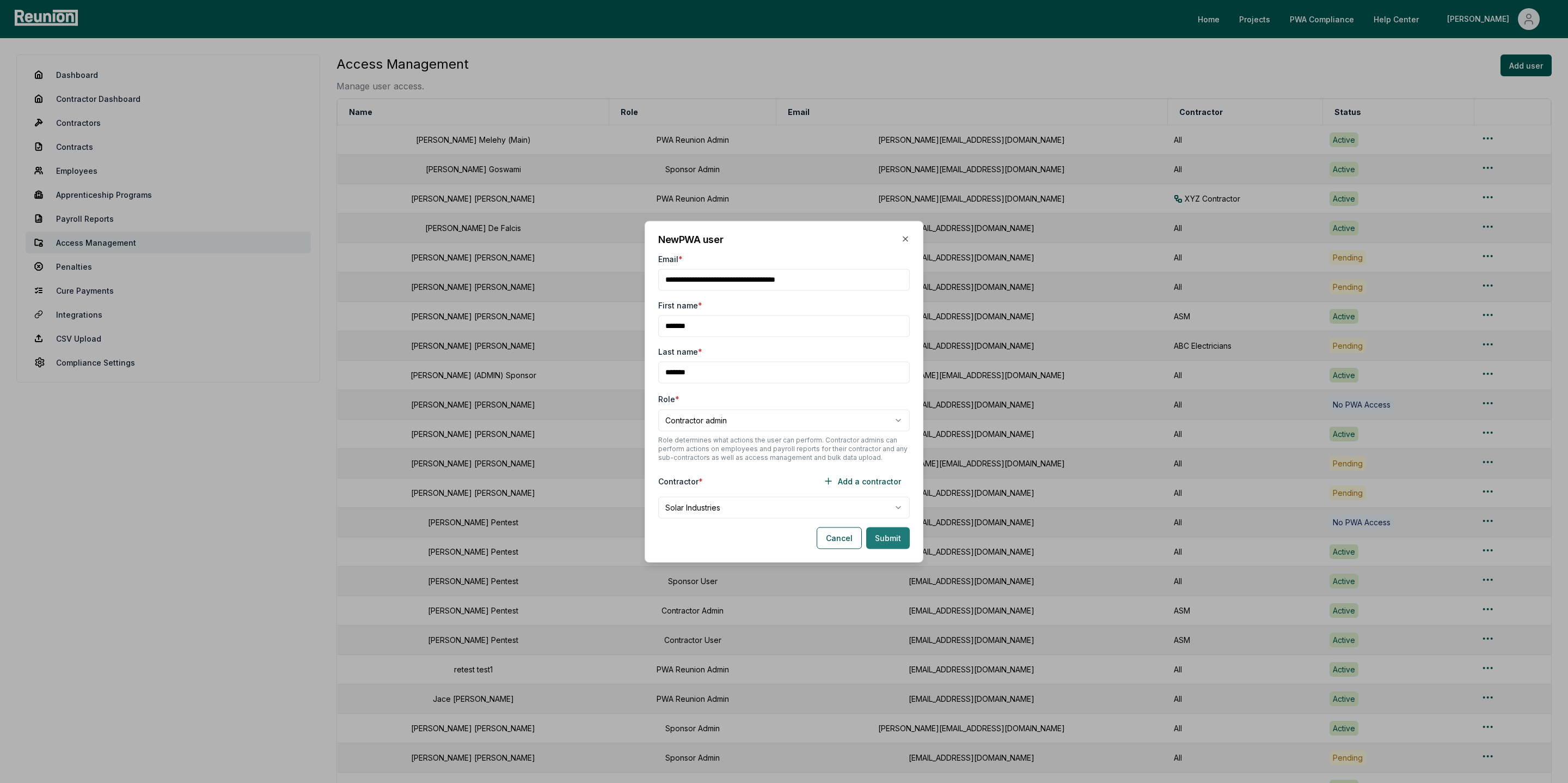
click at [886, 540] on button "Submit" at bounding box center [888, 537] width 44 height 21
click at [763, 277] on input "Email *" at bounding box center [784, 279] width 251 height 21
